Goal: Information Seeking & Learning: Learn about a topic

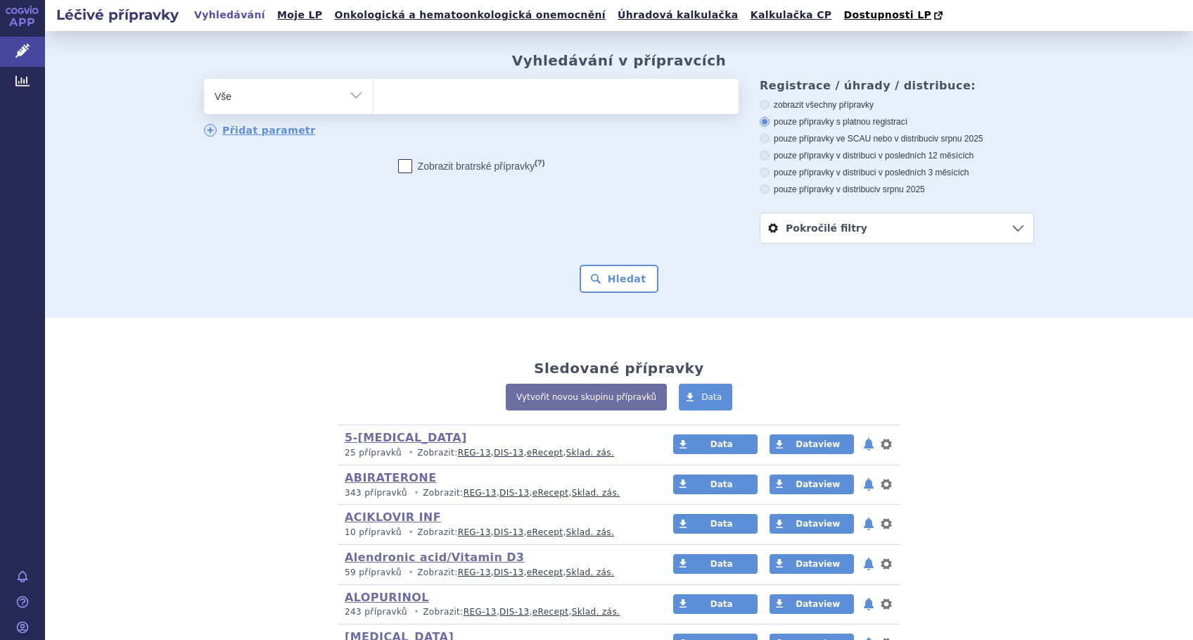
click at [504, 96] on ul at bounding box center [556, 94] width 365 height 30
click at [374, 96] on select at bounding box center [373, 95] width 1 height 35
type input "vi"
type input "vire"
type input "virex"
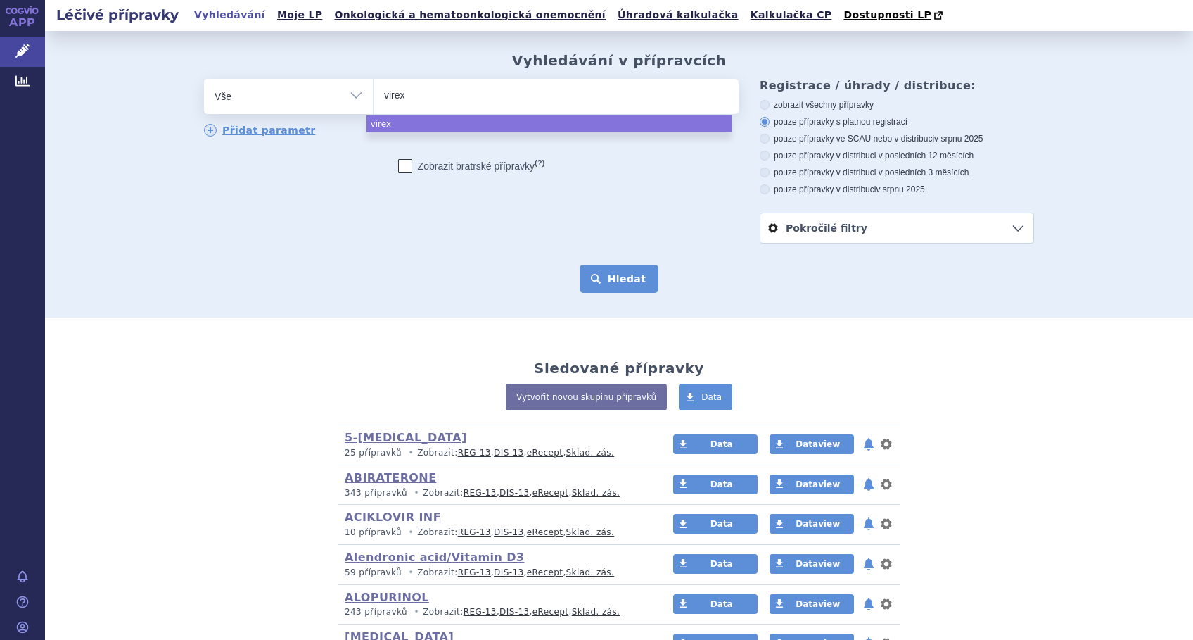
select select "virex"
click at [603, 277] on button "Hledat" at bounding box center [620, 279] width 80 height 28
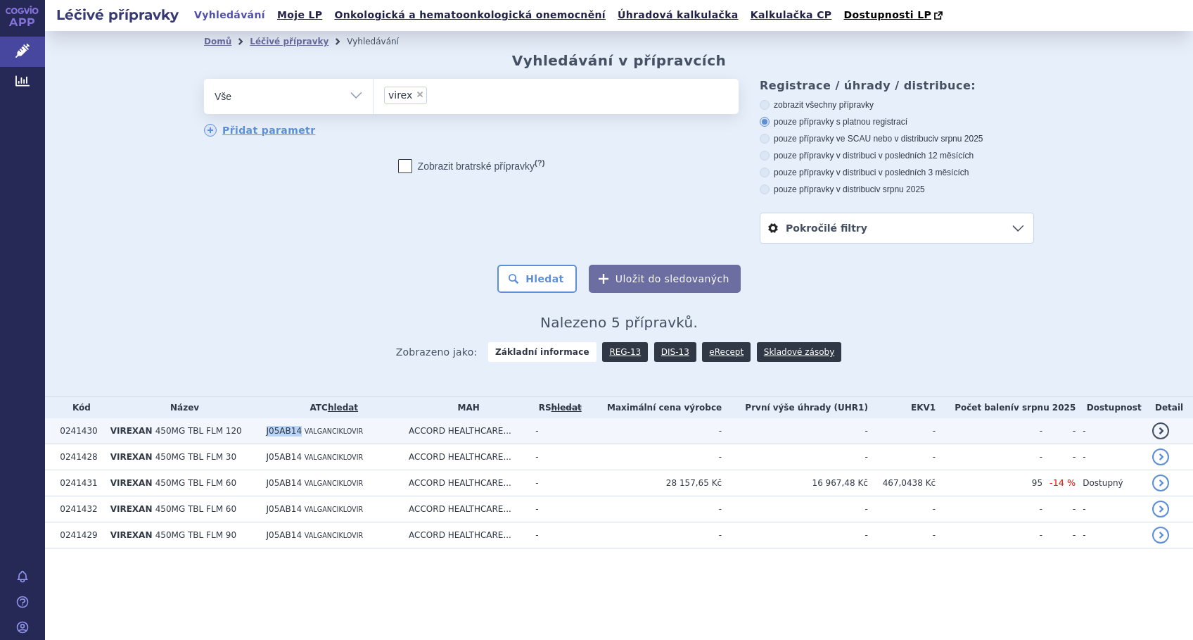
drag, startPoint x: 296, startPoint y: 431, endPoint x: 263, endPoint y: 438, distance: 33.7
click at [263, 438] on td "J05AB14 VALGANCIKLOVIR" at bounding box center [331, 431] width 143 height 26
copy span "J05AB14"
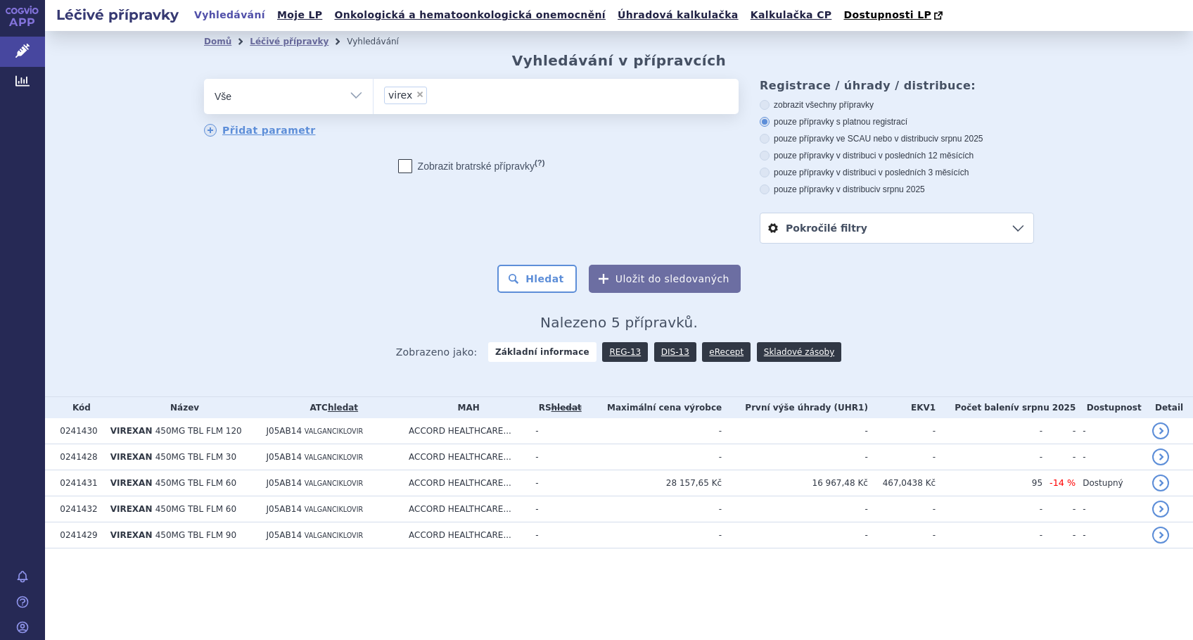
click at [417, 102] on li "× virex" at bounding box center [405, 96] width 43 height 18
click at [374, 102] on select "virex" at bounding box center [373, 95] width 1 height 35
click at [418, 94] on span "×" at bounding box center [420, 94] width 8 height 8
click at [374, 94] on select "virex" at bounding box center [373, 95] width 1 height 35
select select
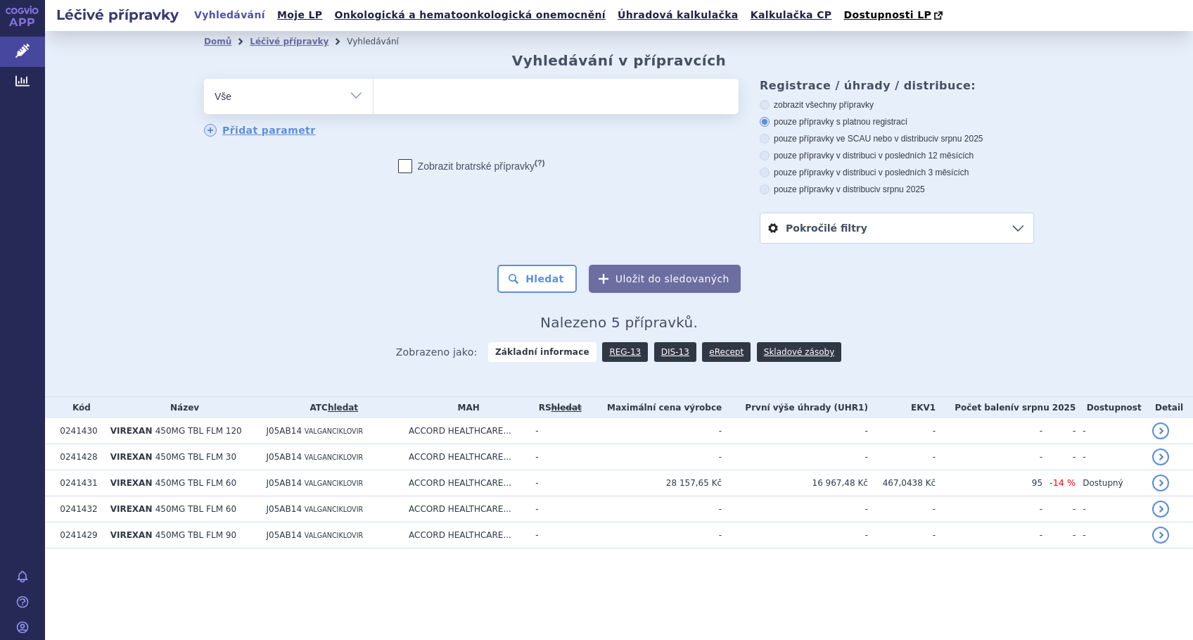
click at [356, 98] on select "Vše Přípravek/SUKL kód MAH VPOIS ATC/Aktivní látka Léková forma Síla" at bounding box center [288, 95] width 169 height 32
select select "filter-atc-group"
click at [204, 80] on select "Vše Přípravek/SUKL kód MAH VPOIS ATC/Aktivní látka Léková forma Síla" at bounding box center [288, 95] width 169 height 32
click at [416, 98] on ul at bounding box center [556, 94] width 365 height 30
click at [374, 98] on select at bounding box center [373, 95] width 1 height 35
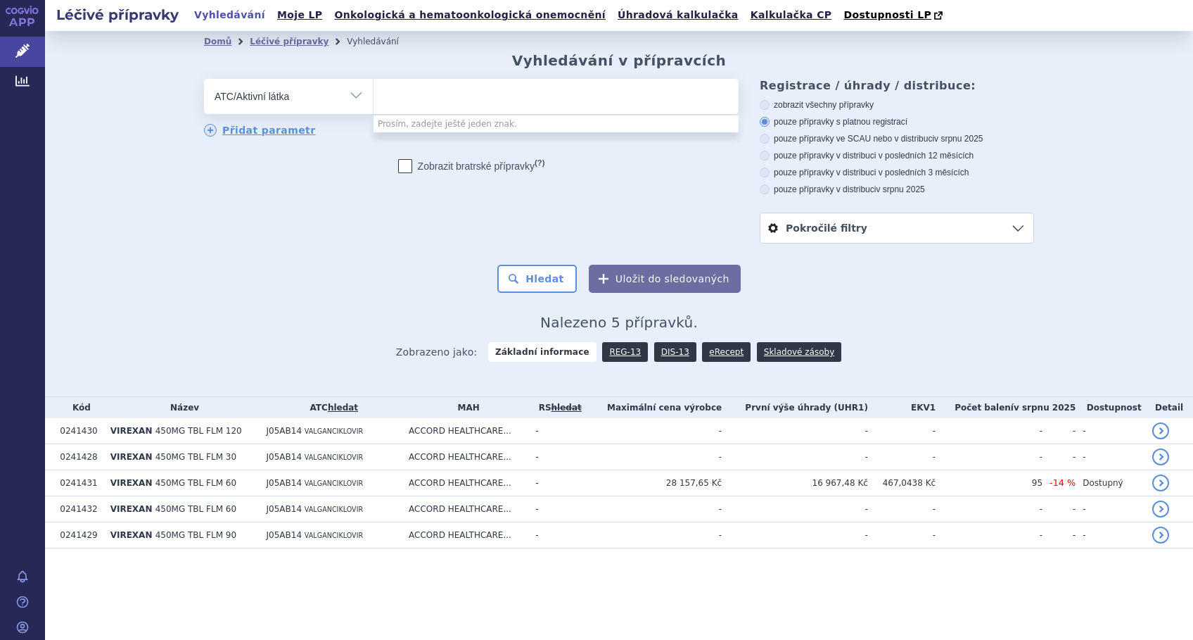
paste input "J05AB14"
type input "J05AB14"
select select "J05AB14"
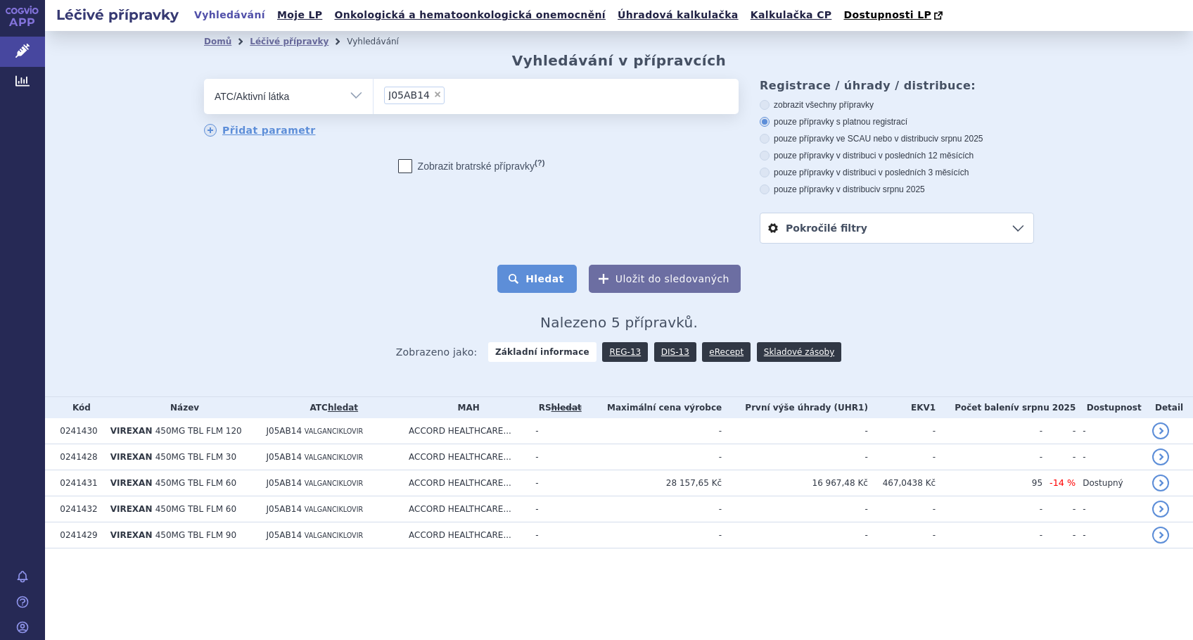
click at [544, 277] on button "Hledat" at bounding box center [537, 279] width 80 height 28
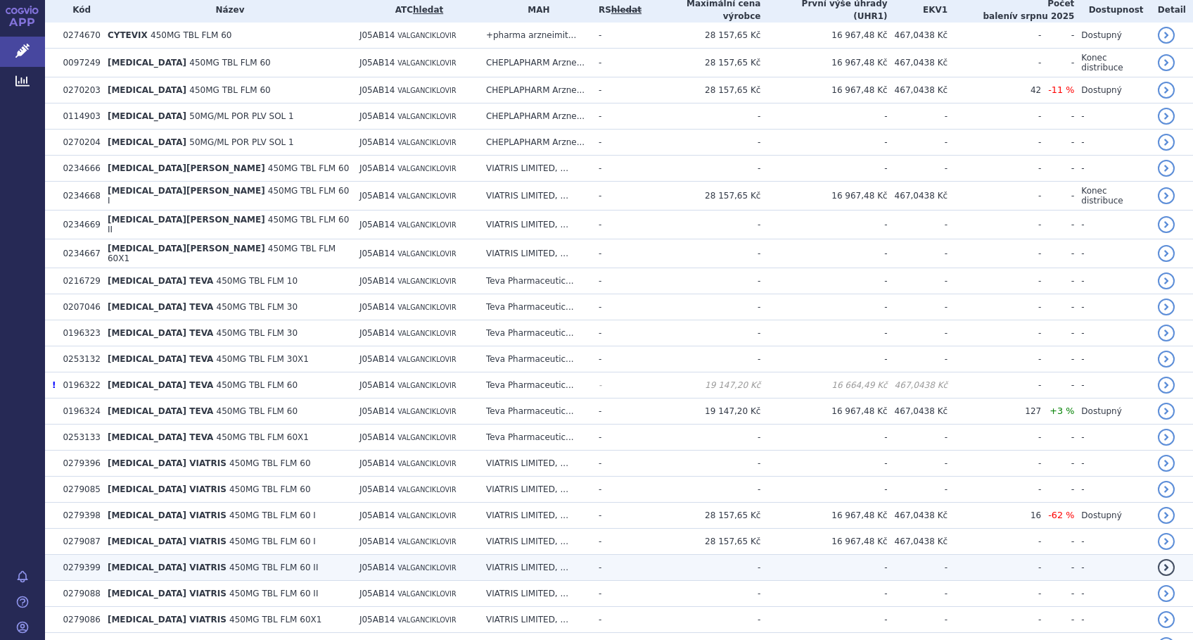
scroll to position [306, 0]
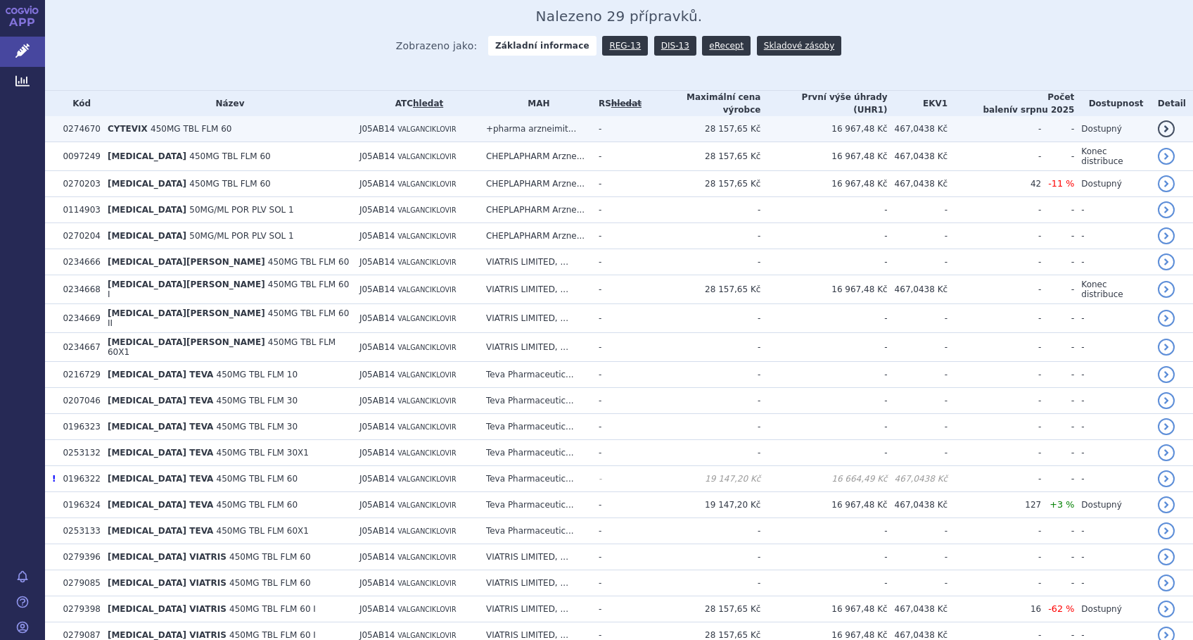
click at [179, 124] on span "450MG TBL FLM 60" at bounding box center [191, 129] width 81 height 10
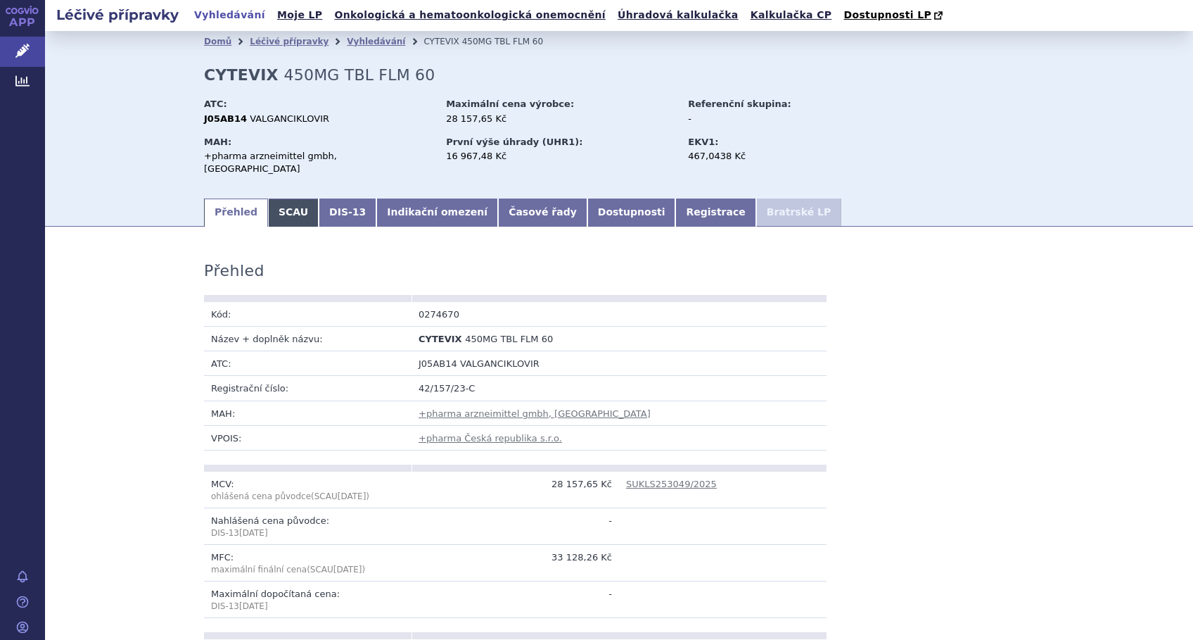
click at [272, 198] on link "SCAU" at bounding box center [293, 212] width 51 height 28
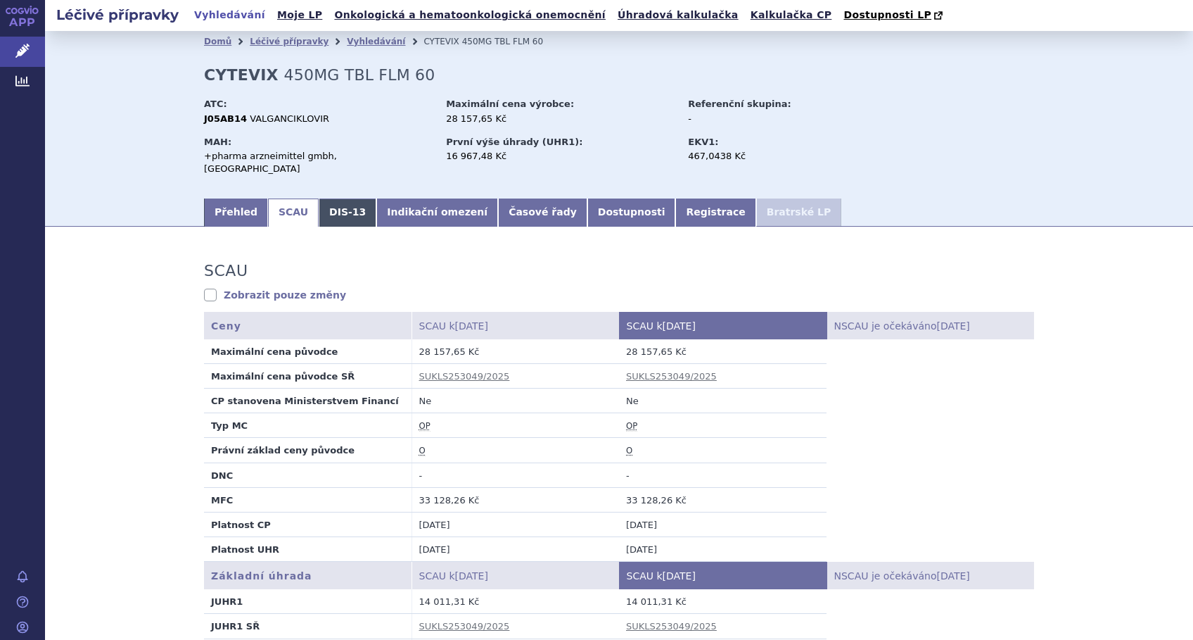
click at [321, 203] on link "DIS-13" at bounding box center [348, 212] width 58 height 28
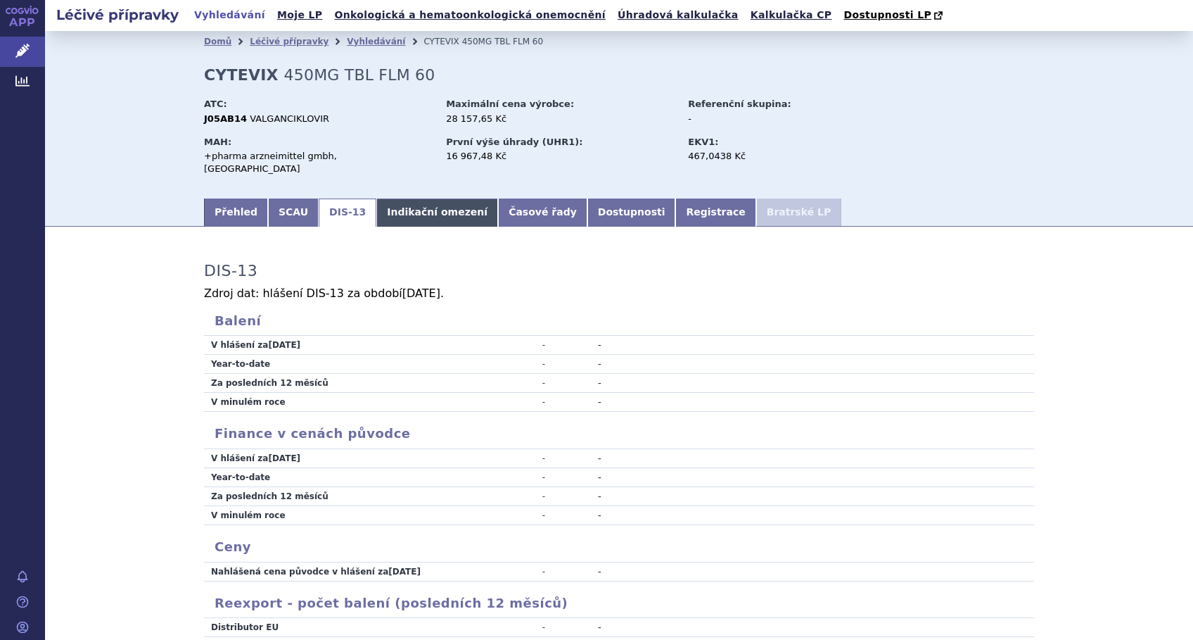
click at [377, 198] on link "Indikační omezení" at bounding box center [437, 212] width 122 height 28
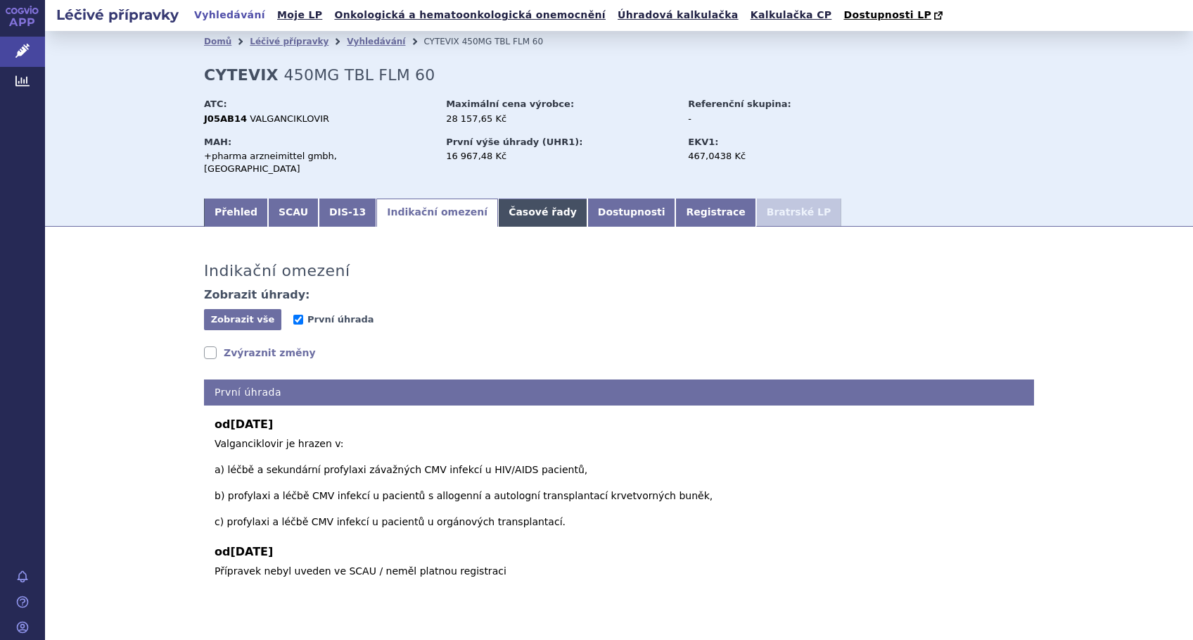
click at [498, 201] on link "Časové řady" at bounding box center [542, 212] width 89 height 28
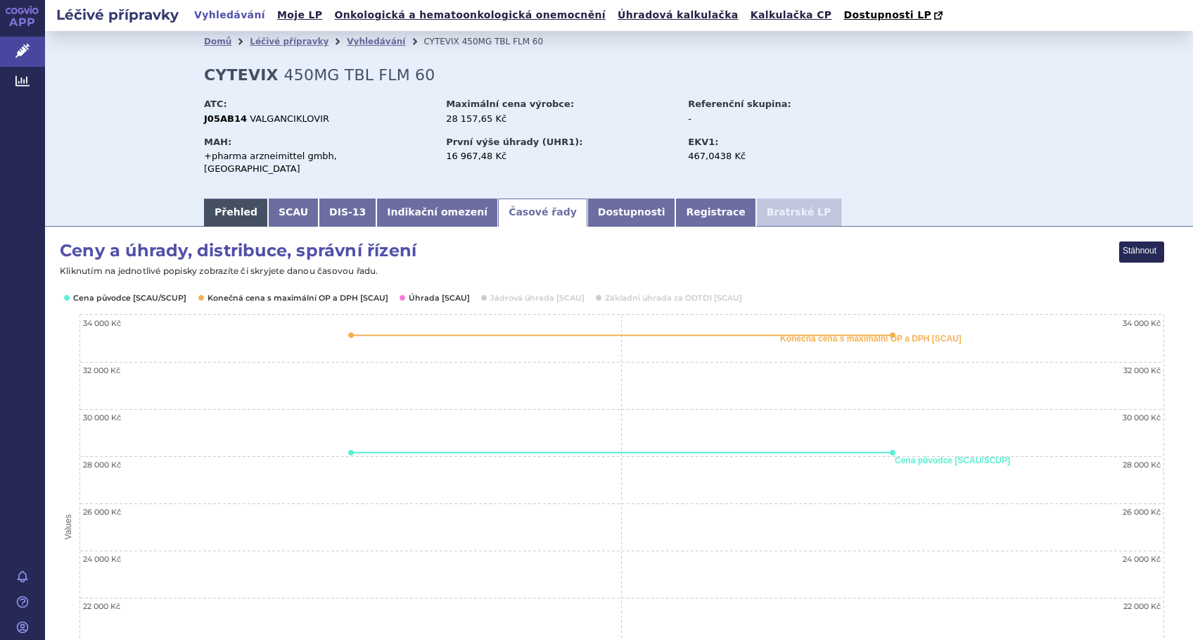
click at [210, 203] on link "Přehled" at bounding box center [236, 212] width 64 height 28
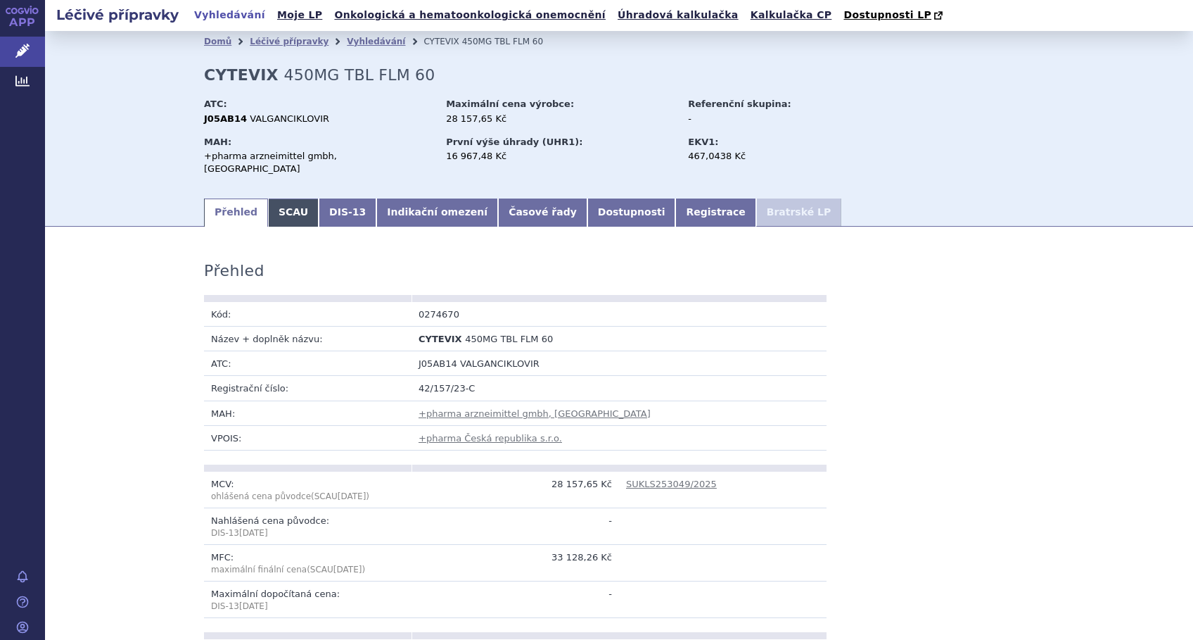
click at [271, 198] on link "SCAU" at bounding box center [293, 212] width 51 height 28
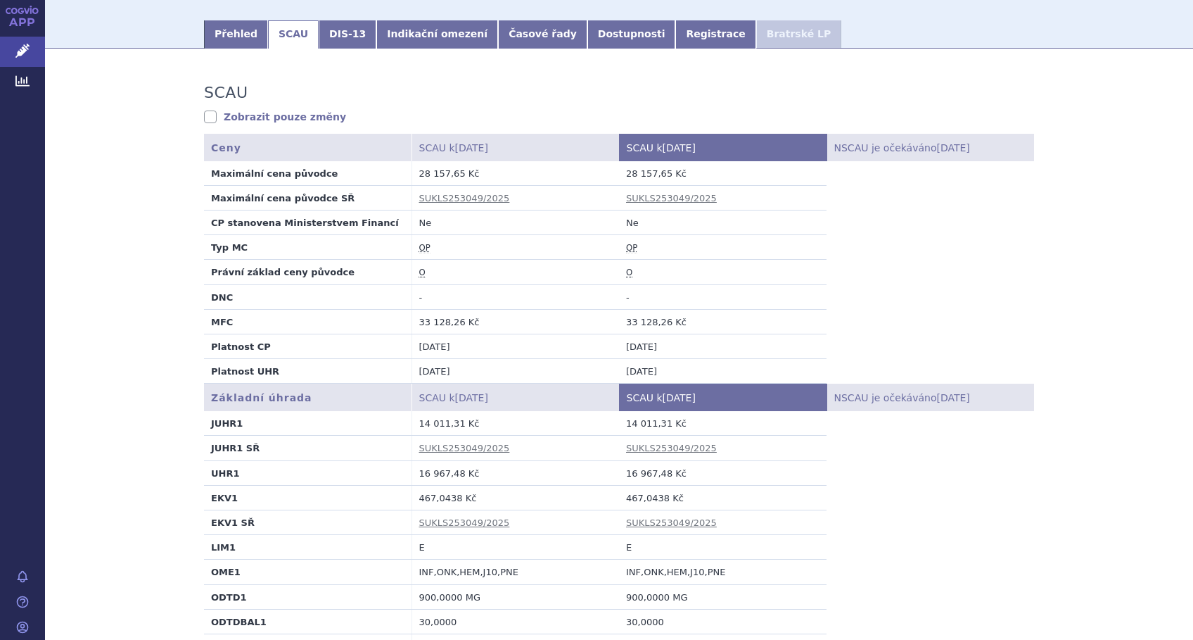
scroll to position [94, 0]
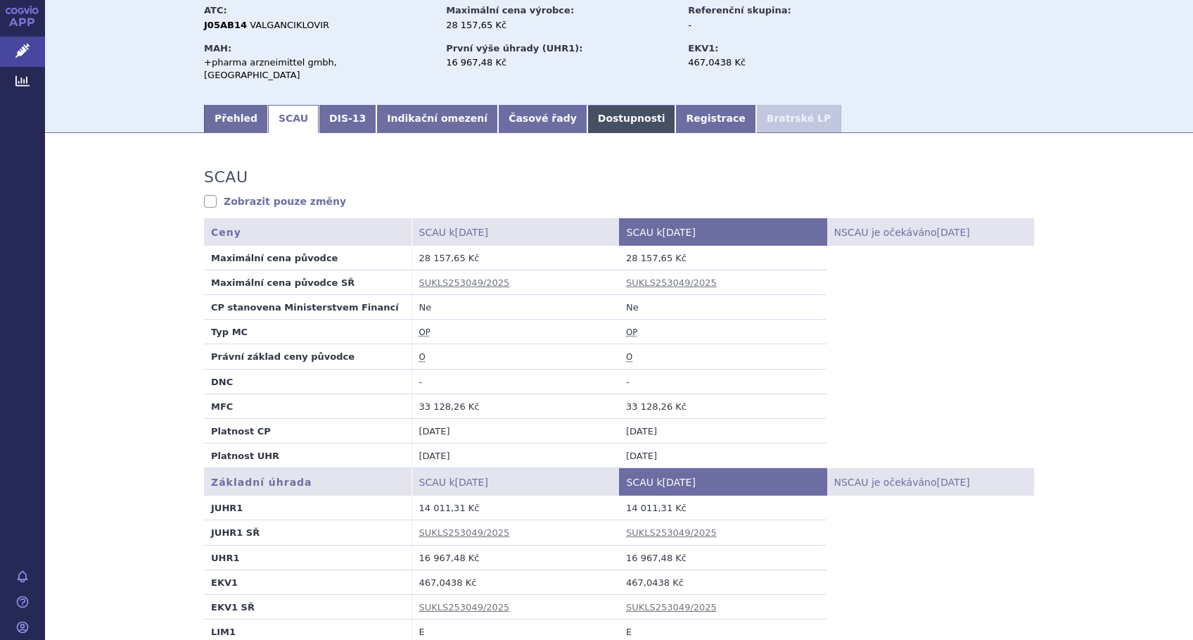
click at [587, 109] on link "Dostupnosti" at bounding box center [631, 119] width 89 height 28
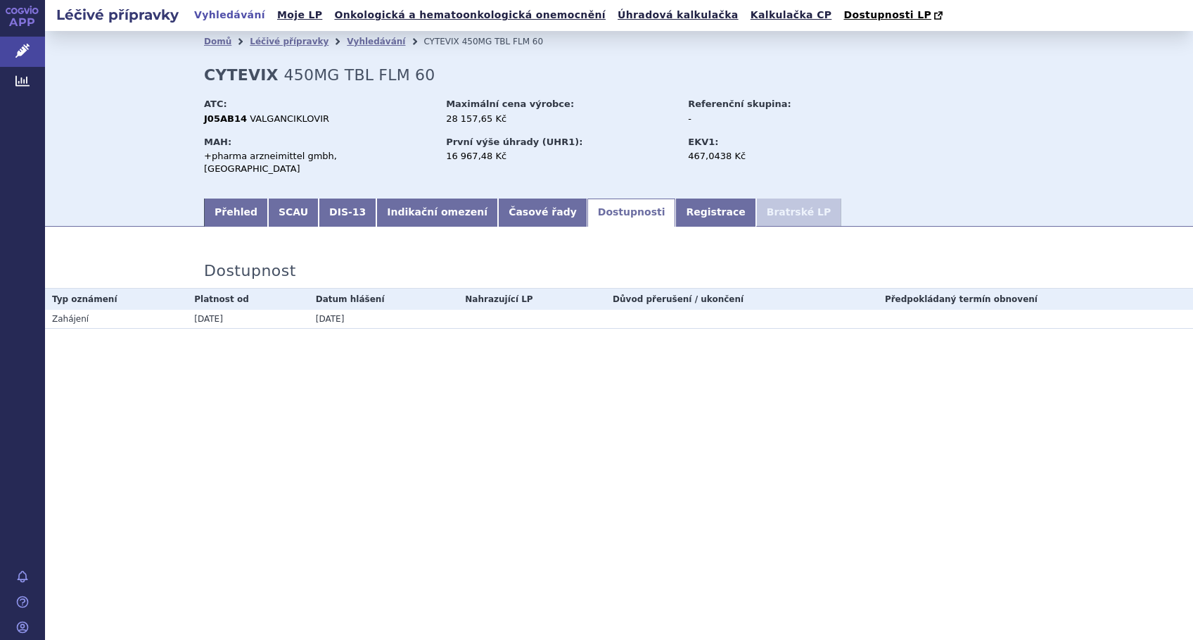
click at [932, 455] on div "Léčivé přípravky Vyhledávání Moje LP Onkologická a hematoonkologická onemocnění…" at bounding box center [619, 320] width 1148 height 640
click at [283, 202] on link "SCAU" at bounding box center [293, 212] width 51 height 28
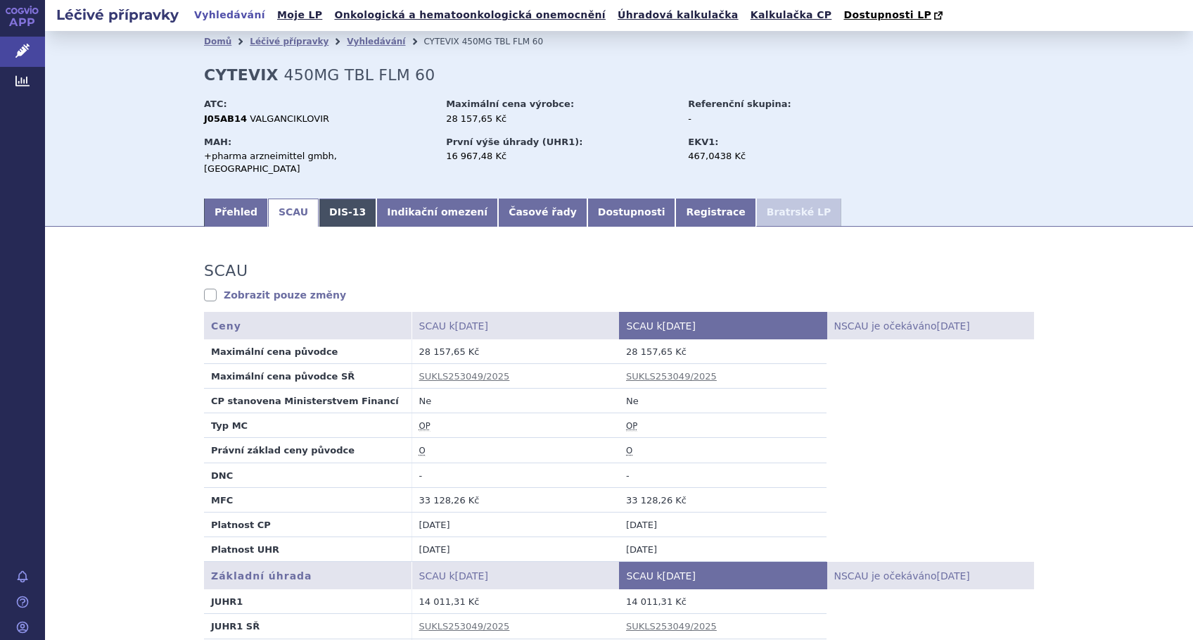
click at [329, 198] on link "DIS-13" at bounding box center [348, 212] width 58 height 28
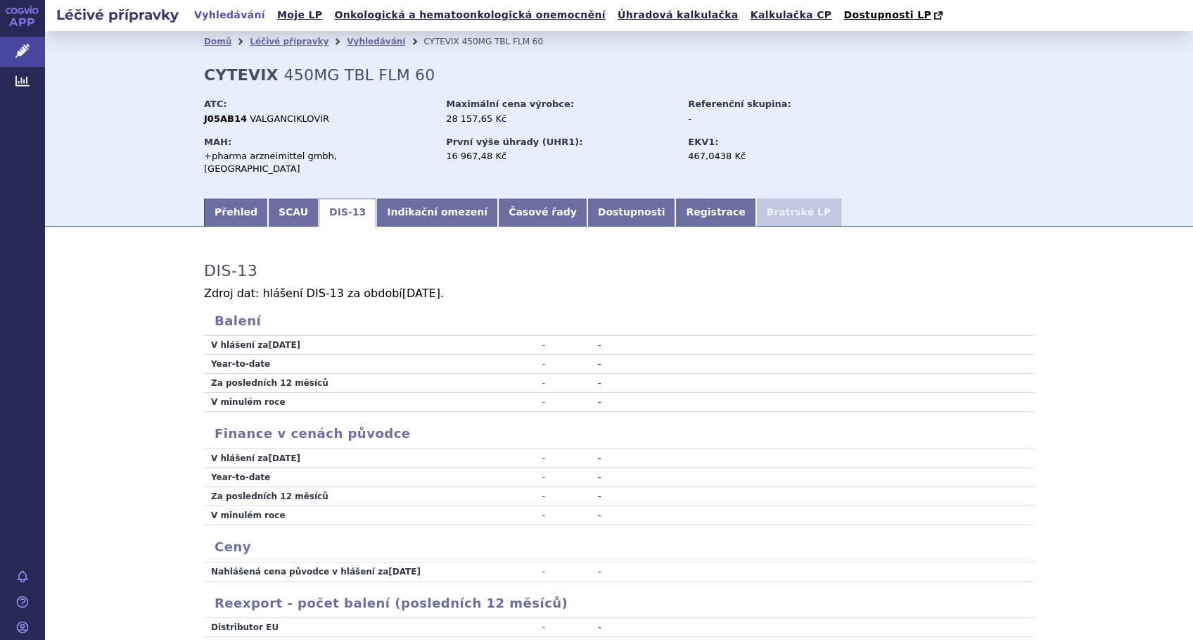
scroll to position [94, 0]
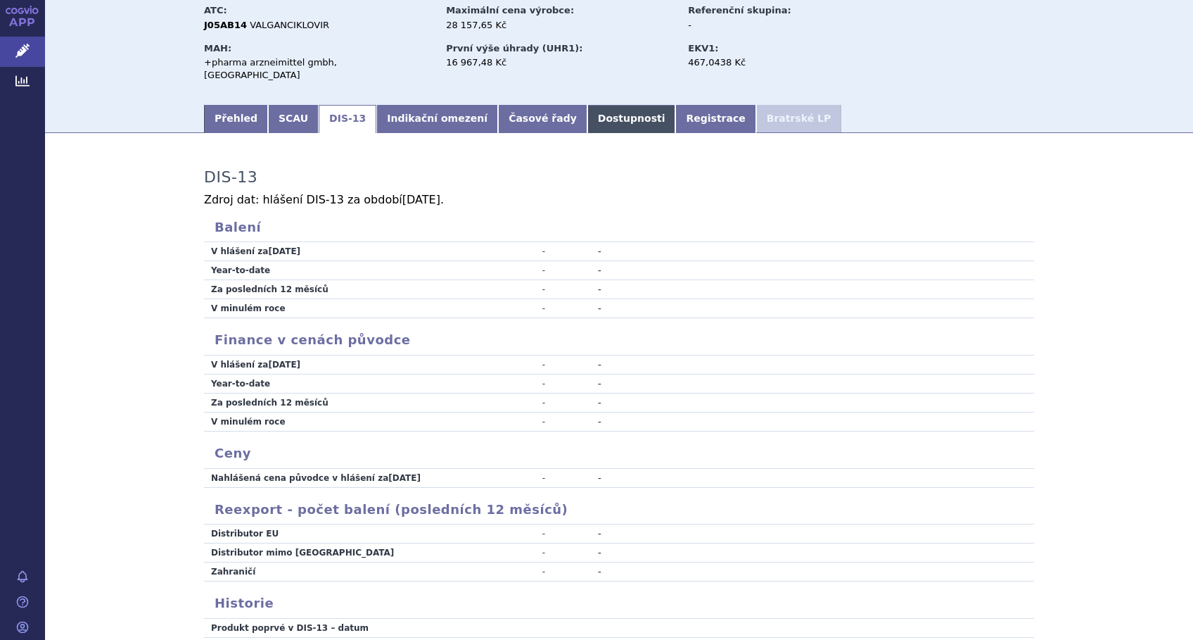
click at [587, 106] on link "Dostupnosti" at bounding box center [631, 119] width 89 height 28
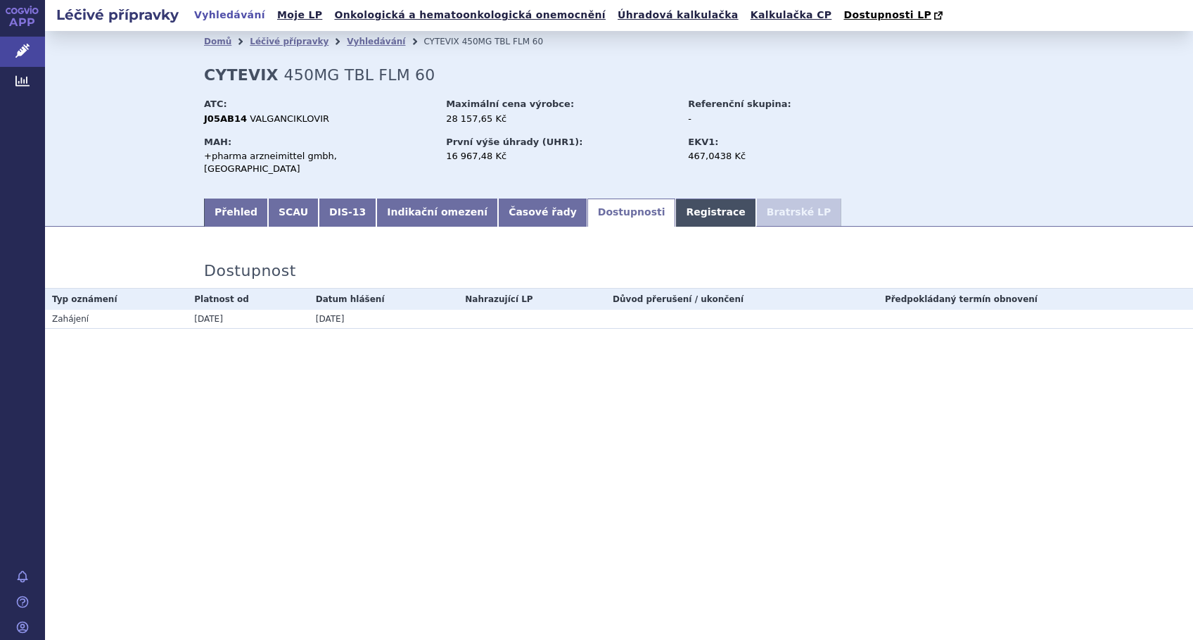
click at [675, 203] on link "Registrace" at bounding box center [715, 212] width 80 height 28
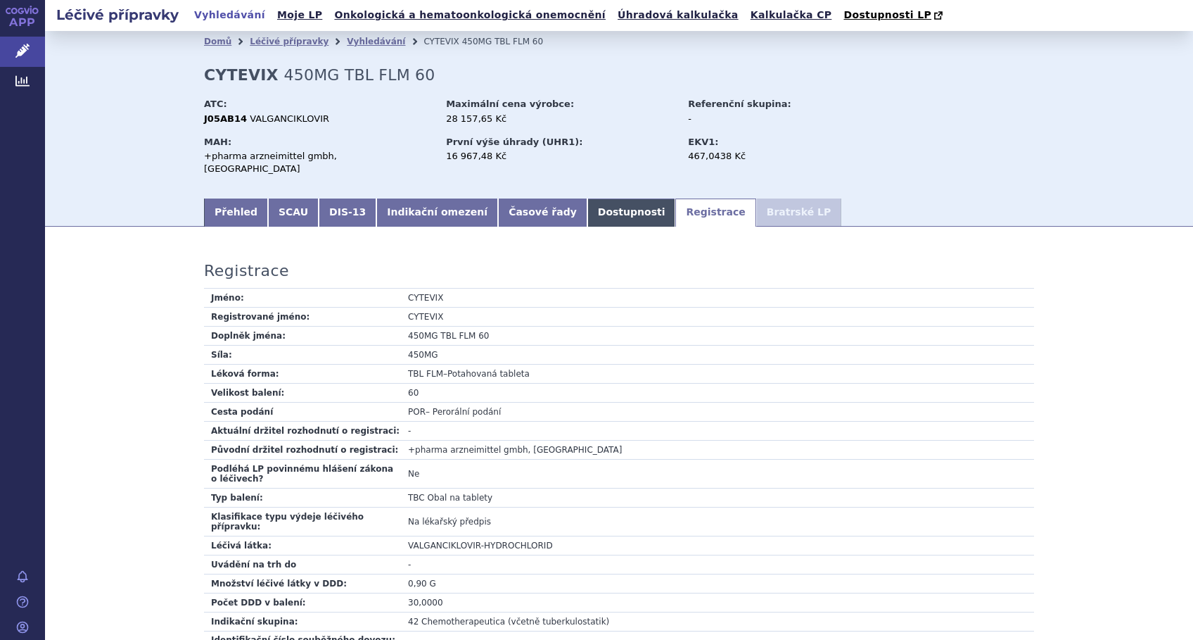
click at [587, 202] on link "Dostupnosti" at bounding box center [631, 212] width 89 height 28
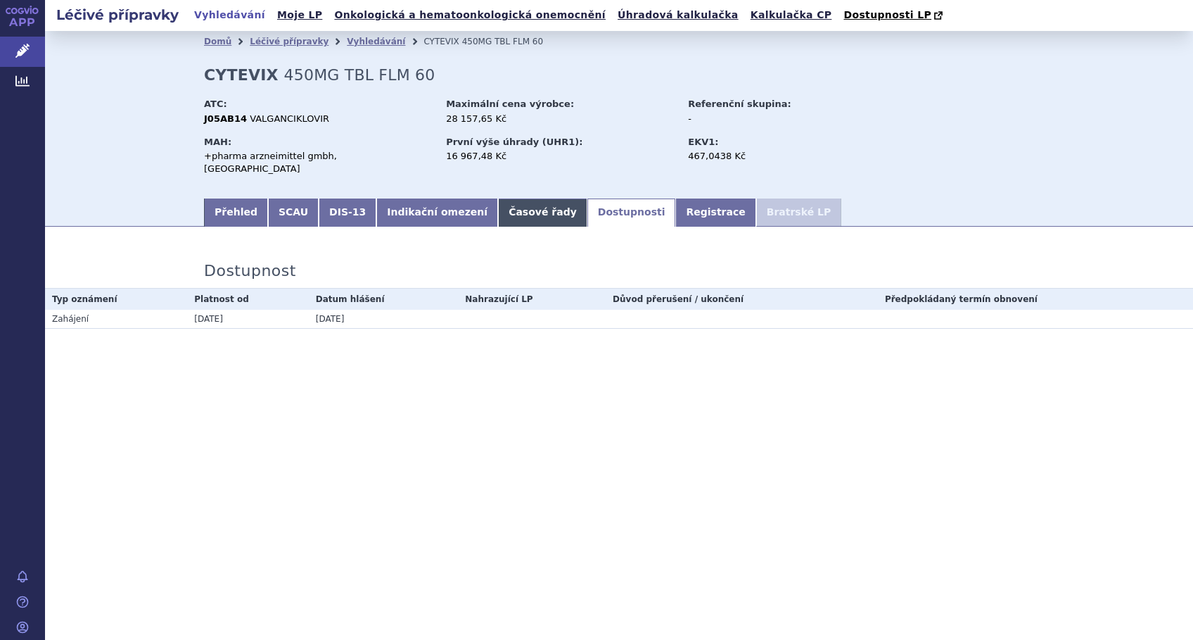
click at [507, 199] on link "Časové řady" at bounding box center [542, 212] width 89 height 28
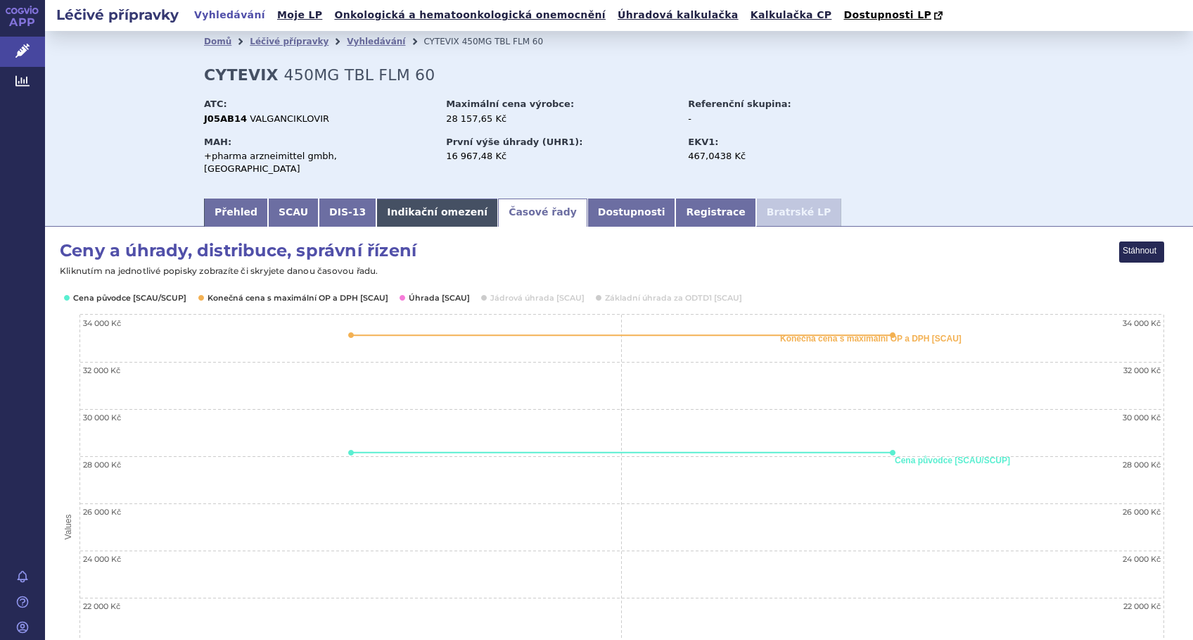
click at [401, 201] on link "Indikační omezení" at bounding box center [437, 212] width 122 height 28
